Goal: Information Seeking & Learning: Learn about a topic

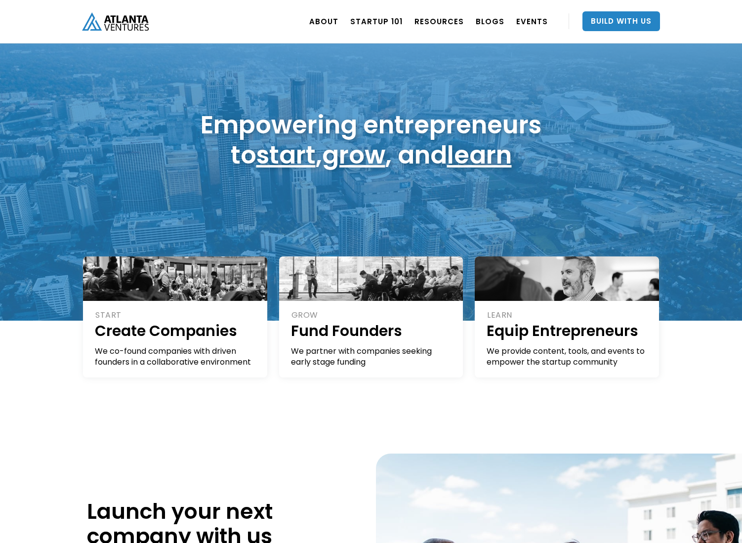
scroll to position [37, 0]
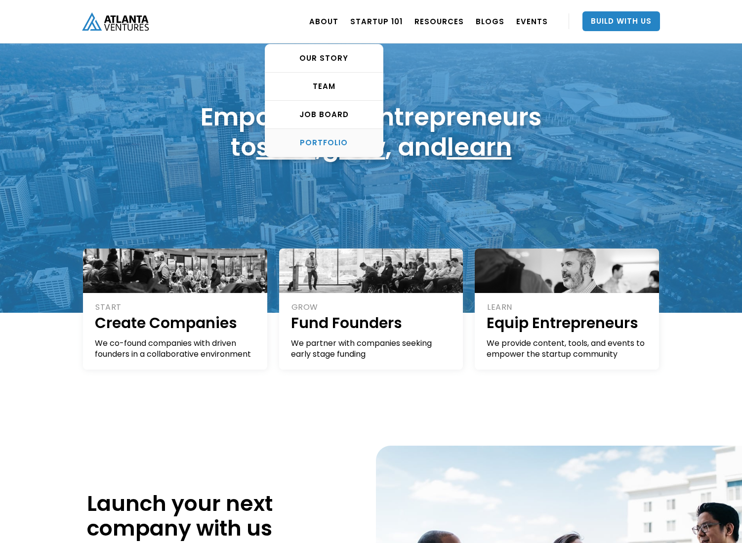
click at [332, 142] on div "PORTFOLIO" at bounding box center [324, 143] width 118 height 10
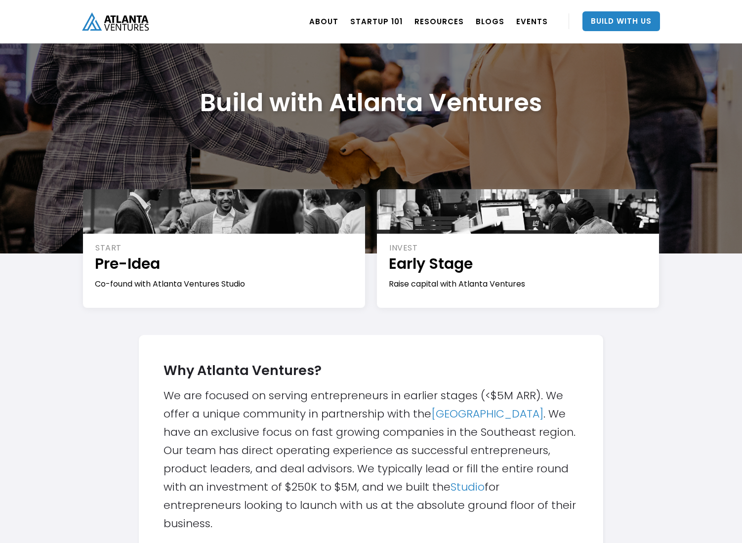
scroll to position [49, 0]
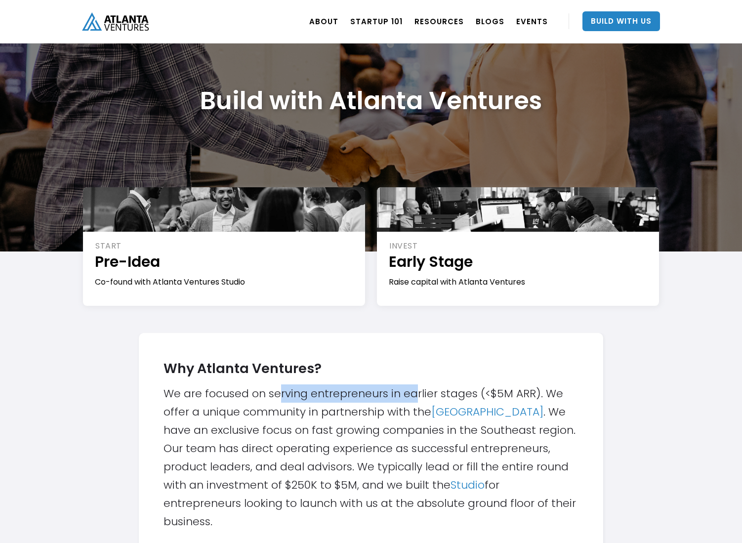
drag, startPoint x: 281, startPoint y: 394, endPoint x: 415, endPoint y: 400, distance: 134.0
click at [415, 401] on div "Why Atlanta Ventures? We are focused on serving entrepreneurs in earlier stages…" at bounding box center [370, 442] width 415 height 178
click at [384, 400] on div "Why Atlanta Ventures? We are focused on serving entrepreneurs in earlier stages…" at bounding box center [370, 442] width 415 height 178
drag, startPoint x: 295, startPoint y: 413, endPoint x: 385, endPoint y: 412, distance: 89.9
click at [385, 412] on div "Why Atlanta Ventures? We are focused on serving entrepreneurs in earlier stages…" at bounding box center [370, 442] width 415 height 178
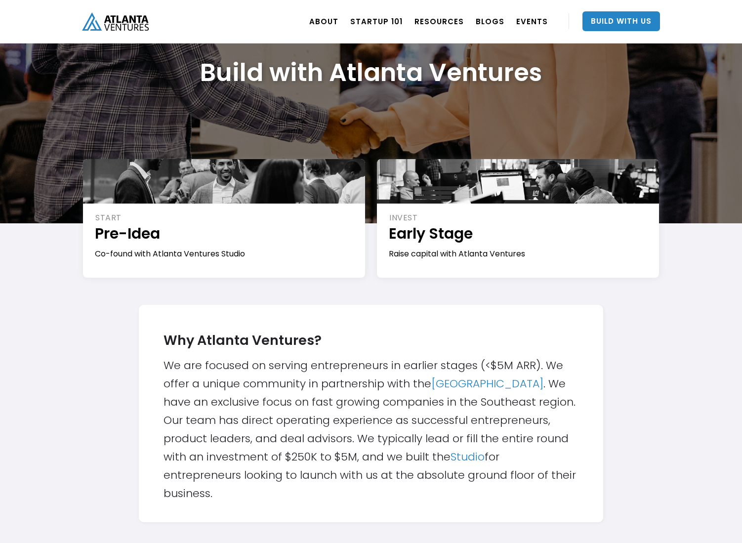
click at [349, 417] on div "Why Atlanta Ventures? We are focused on serving entrepreneurs in earlier stages…" at bounding box center [370, 413] width 415 height 178
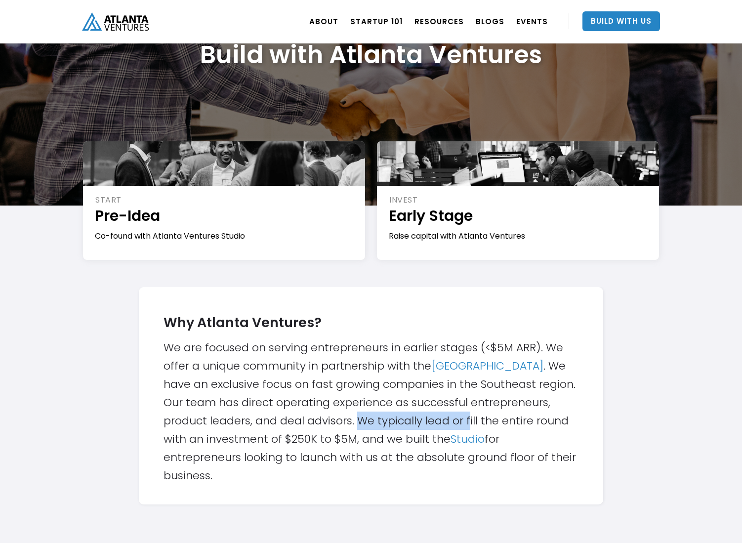
drag, startPoint x: 357, startPoint y: 421, endPoint x: 469, endPoint y: 424, distance: 111.1
click at [469, 424] on div "Why Atlanta Ventures? We are focused on serving entrepreneurs in earlier stages…" at bounding box center [370, 396] width 415 height 178
click at [276, 427] on div "Why Atlanta Ventures? We are focused on serving entrepreneurs in earlier stages…" at bounding box center [370, 396] width 415 height 178
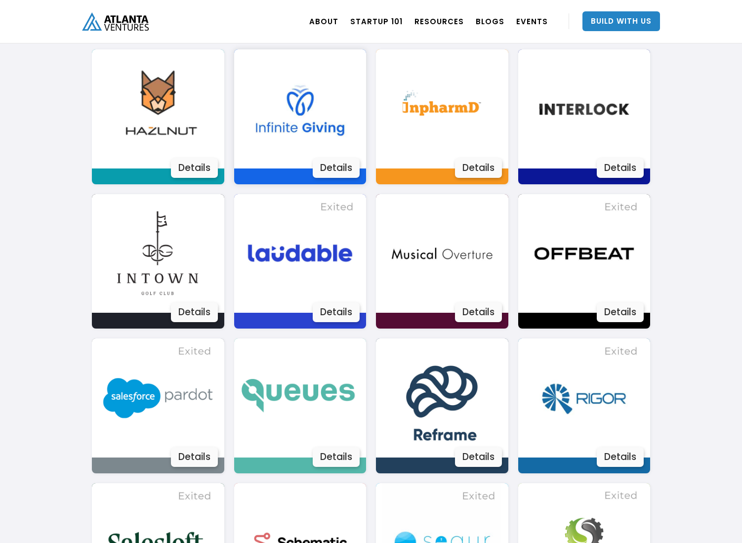
scroll to position [1297, 0]
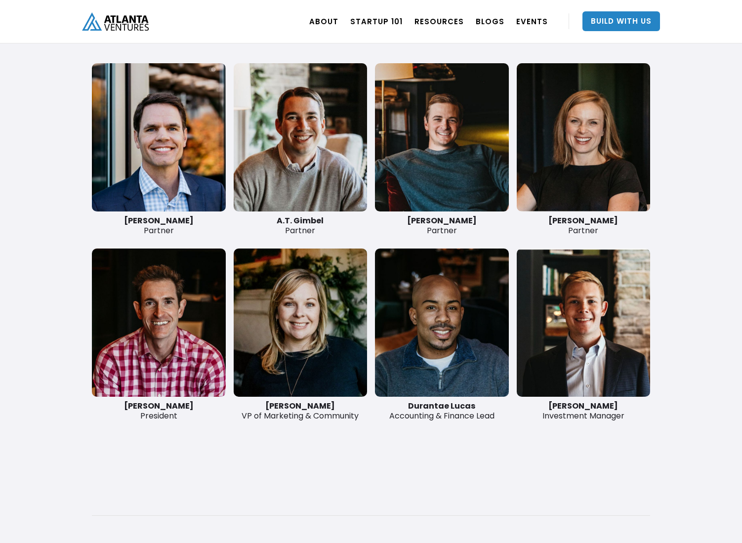
scroll to position [2340, 0]
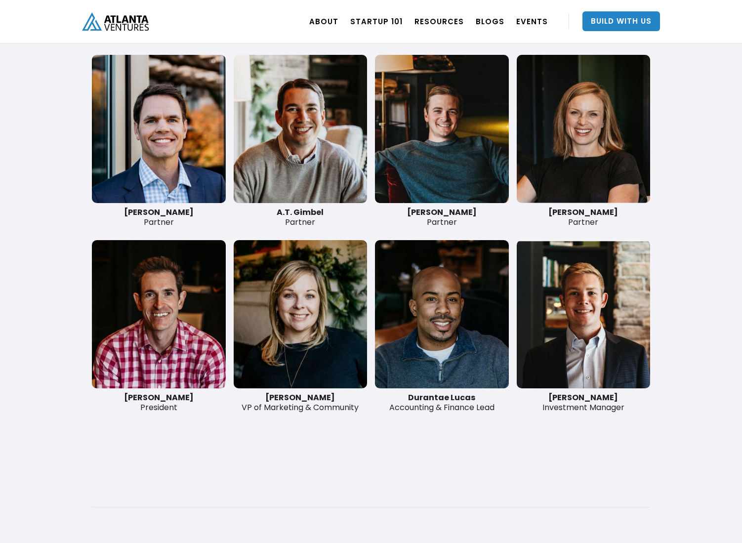
click at [173, 341] on link at bounding box center [159, 314] width 134 height 148
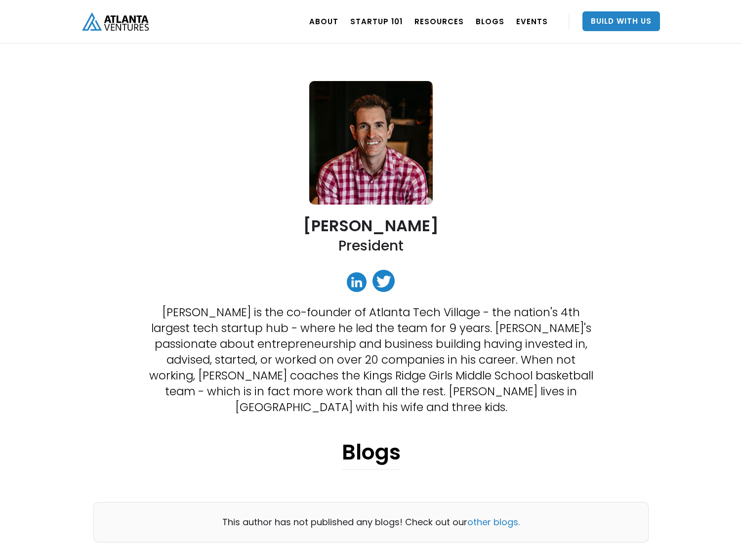
scroll to position [33, 0]
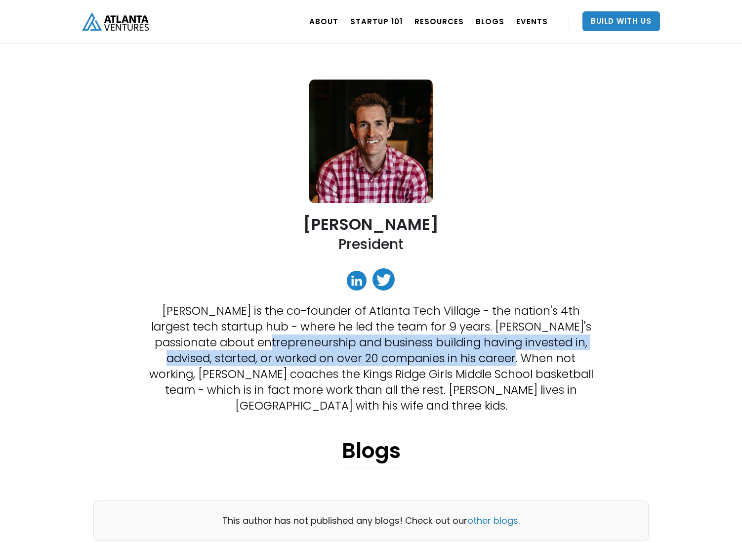
drag, startPoint x: 258, startPoint y: 343, endPoint x: 489, endPoint y: 360, distance: 231.8
click at [489, 361] on p "[PERSON_NAME] is the co-founder of Atlanta Tech Village - the nation's 4th larg…" at bounding box center [371, 358] width 444 height 111
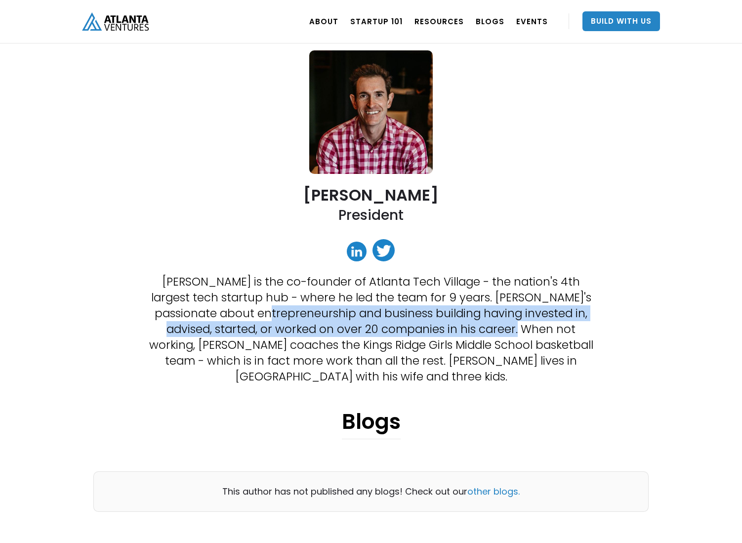
scroll to position [65, 0]
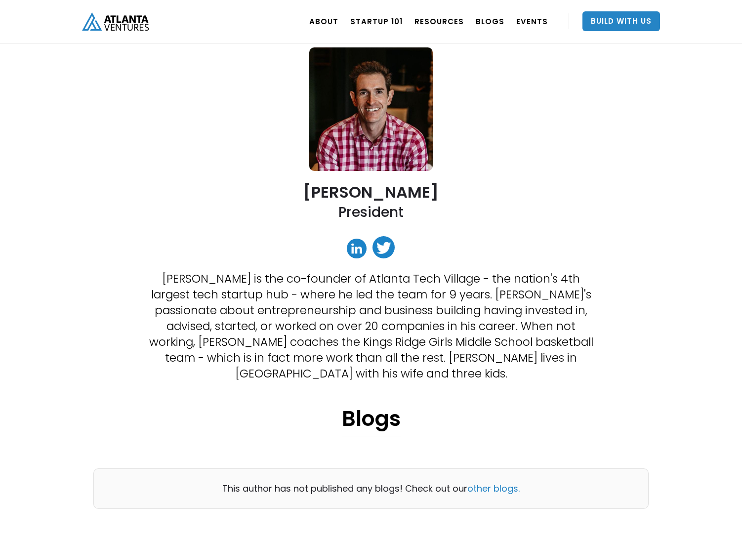
click at [287, 365] on p "David is the co-founder of Atlanta Tech Village - the nation's 4th largest tech…" at bounding box center [371, 326] width 444 height 111
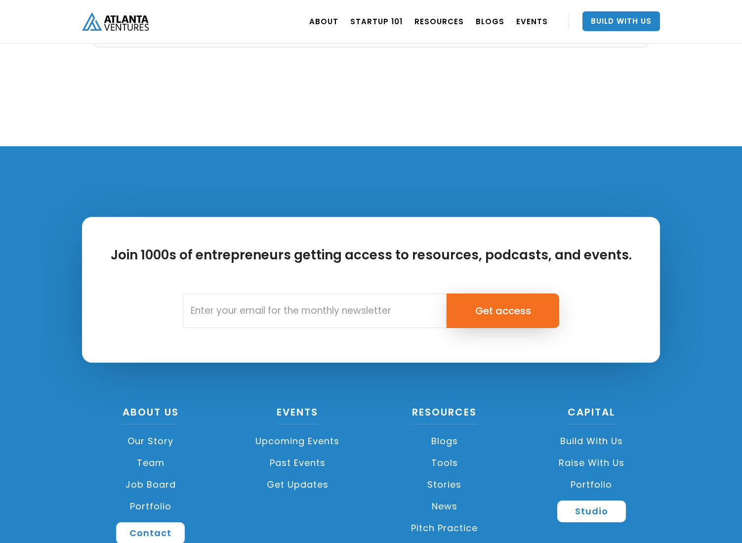
scroll to position [593, 0]
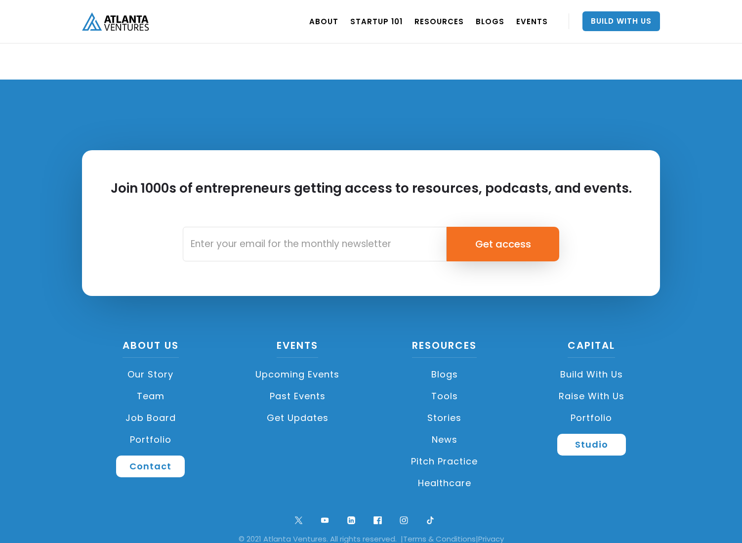
click at [584, 407] on link "Portfolio" at bounding box center [591, 418] width 137 height 22
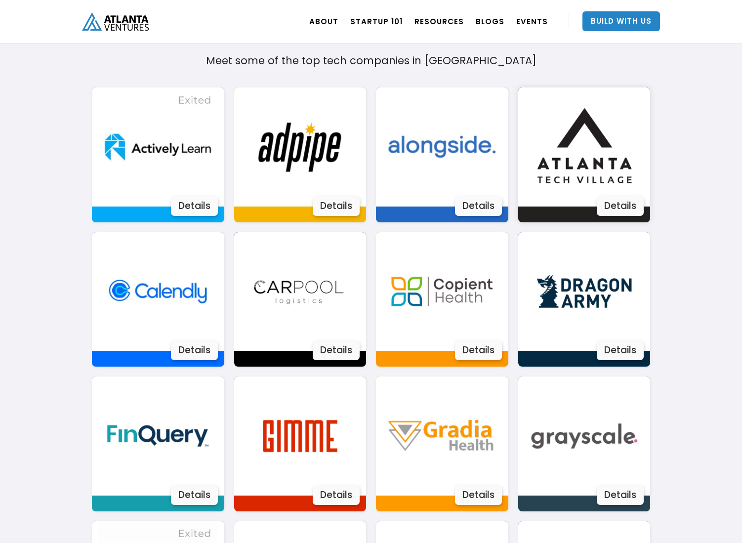
scroll to position [687, 0]
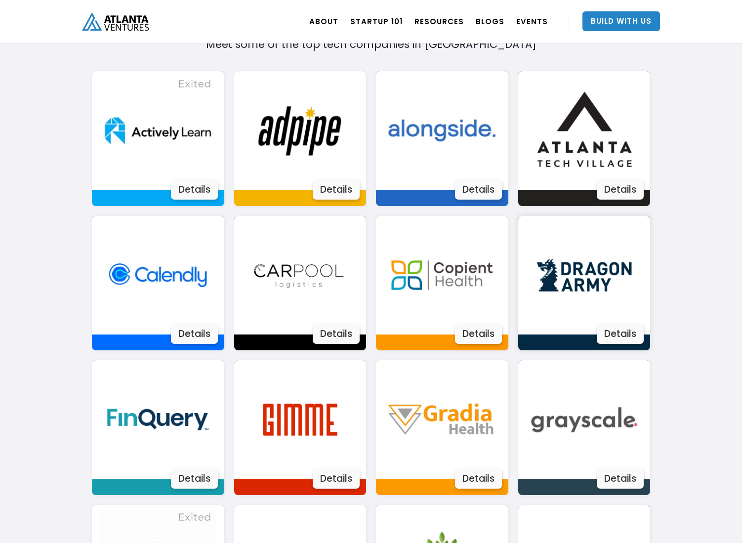
click at [568, 271] on img at bounding box center [583, 275] width 119 height 119
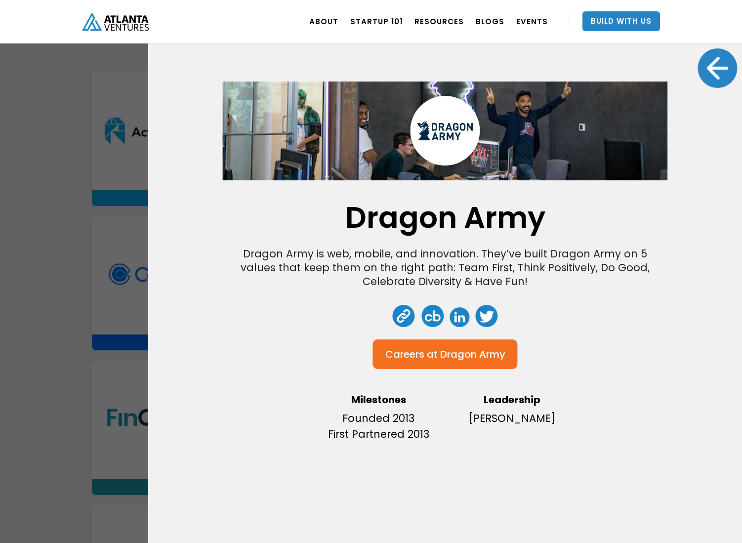
click at [710, 67] on div at bounding box center [717, 68] width 40 height 40
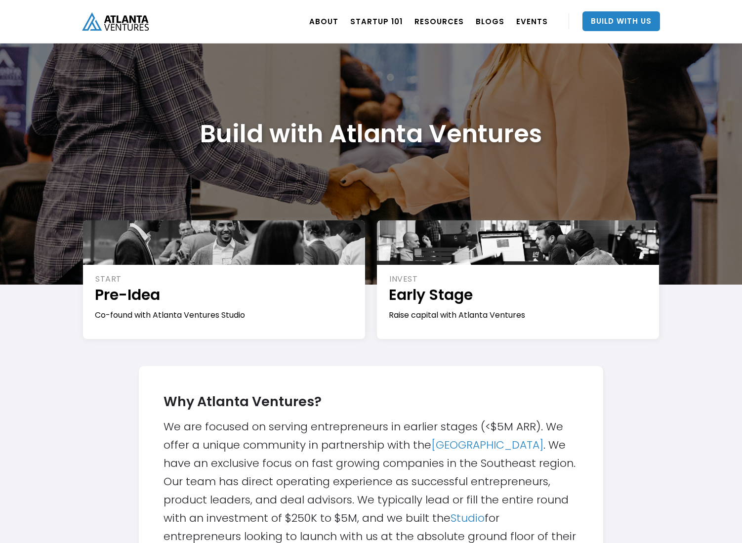
scroll to position [0, 0]
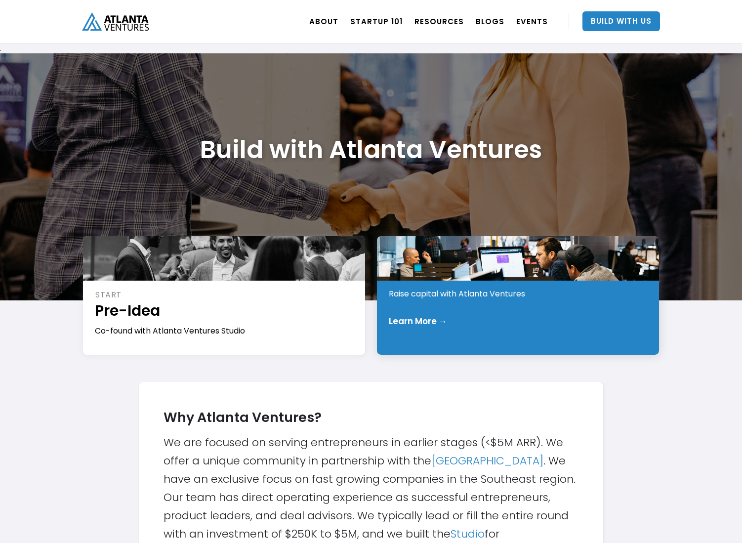
click at [446, 323] on div "Learn More →" at bounding box center [518, 321] width 259 height 10
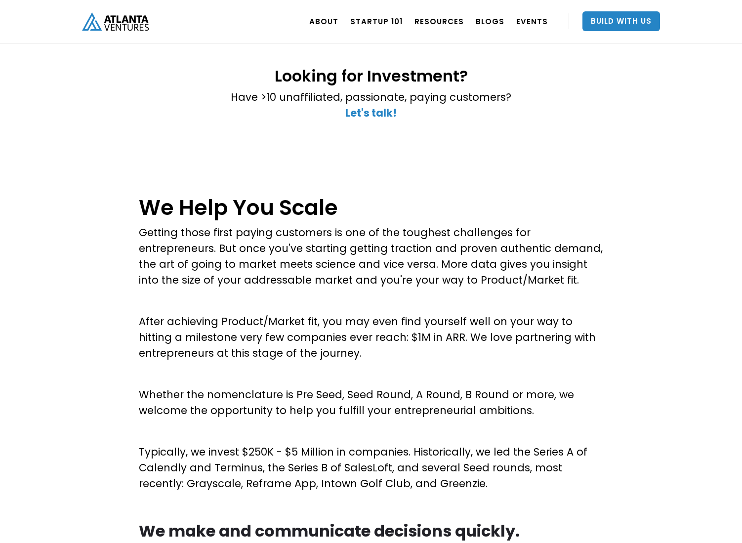
scroll to position [246, 0]
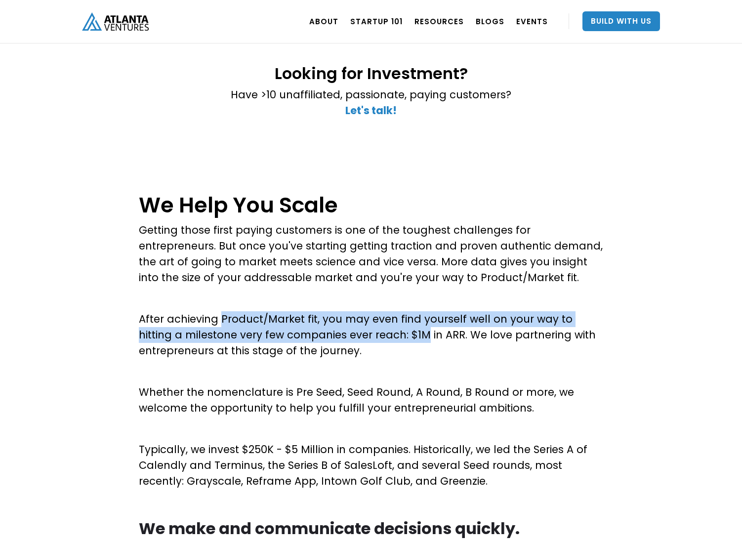
drag, startPoint x: 219, startPoint y: 319, endPoint x: 388, endPoint y: 337, distance: 169.4
click at [388, 337] on p "After achieving Product/Market fit, you may even find yourself well on your way…" at bounding box center [371, 334] width 464 height 47
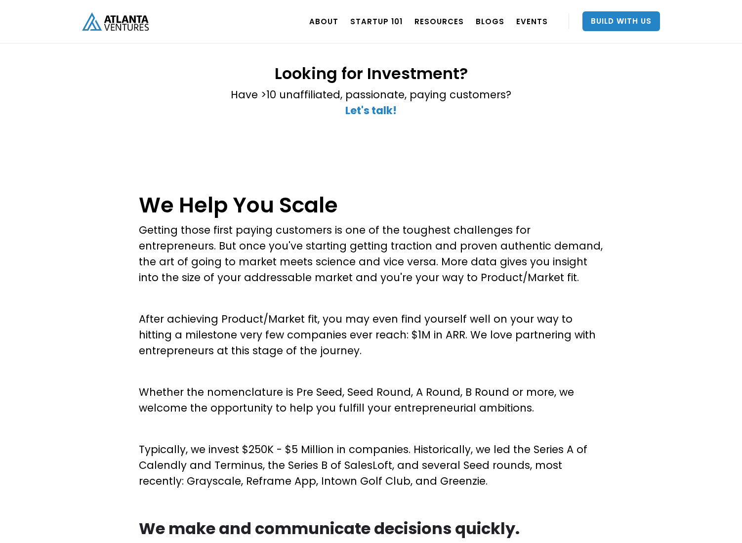
click at [355, 345] on p "After achieving Product/Market fit, you may even find yourself well on your way…" at bounding box center [371, 334] width 464 height 47
drag, startPoint x: 290, startPoint y: 350, endPoint x: 353, endPoint y: 347, distance: 62.8
click at [345, 349] on p "After achieving Product/Market fit, you may even find yourself well on your way…" at bounding box center [371, 334] width 464 height 47
drag, startPoint x: 292, startPoint y: 389, endPoint x: 382, endPoint y: 386, distance: 89.9
click at [379, 389] on p "Whether the nomenclature is Pre Seed, Seed Round, A Round, B Round or more, we …" at bounding box center [371, 400] width 464 height 32
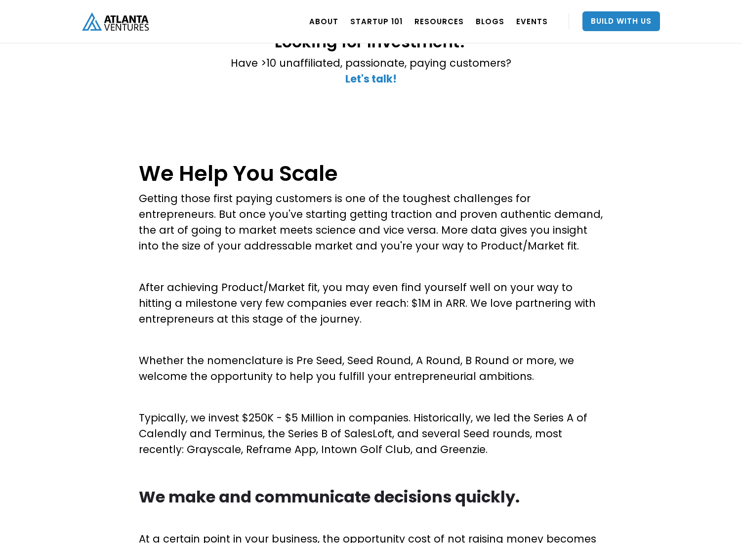
click at [340, 399] on p "‍" at bounding box center [371, 397] width 464 height 16
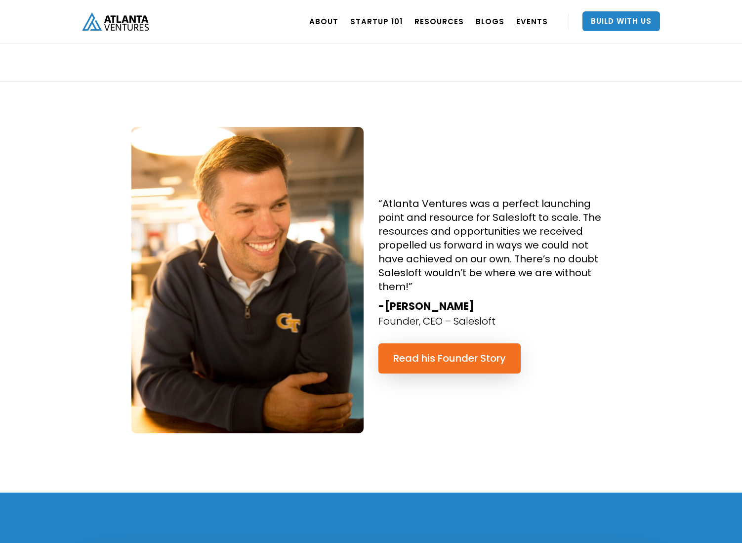
scroll to position [929, 0]
